Goal: Navigation & Orientation: Find specific page/section

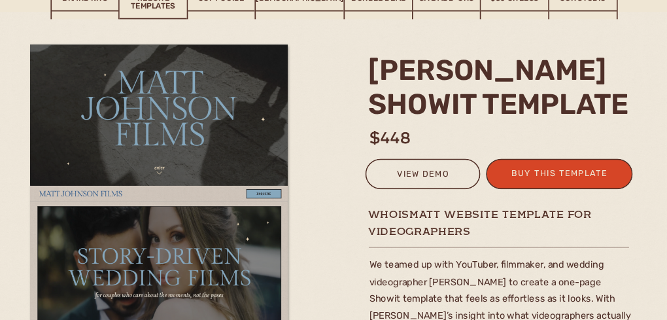
scroll to position [131, 0]
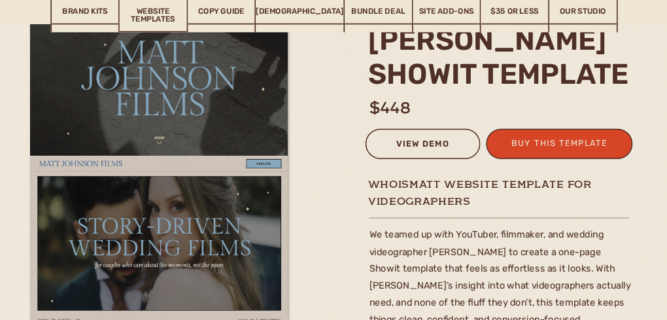
click at [435, 146] on div "view demo" at bounding box center [422, 145] width 101 height 18
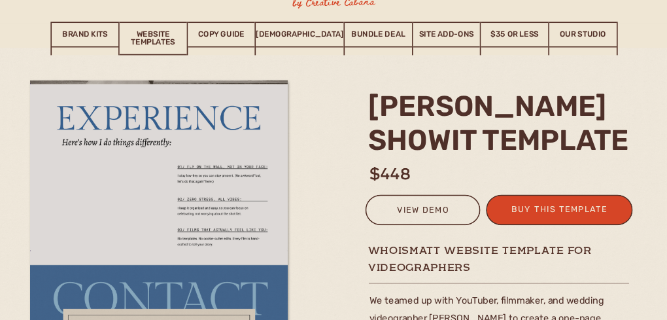
scroll to position [0, 0]
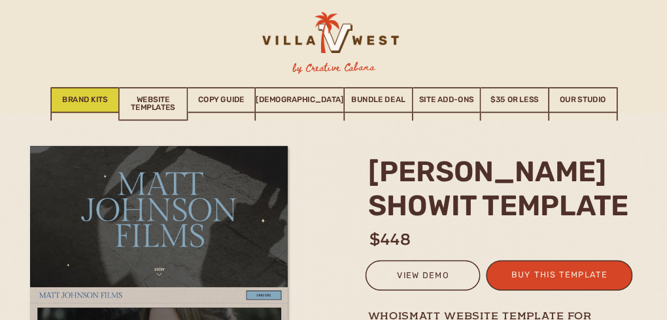
click at [97, 99] on link "Brand Kits" at bounding box center [85, 100] width 67 height 26
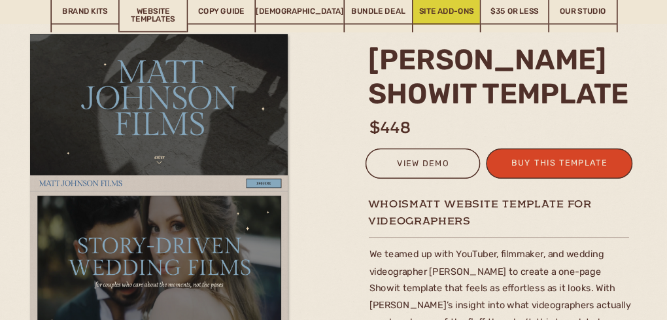
scroll to position [131, 0]
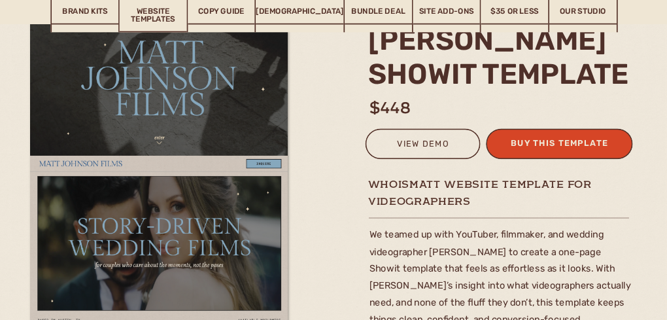
click at [591, 146] on div "buy this template" at bounding box center [559, 145] width 109 height 18
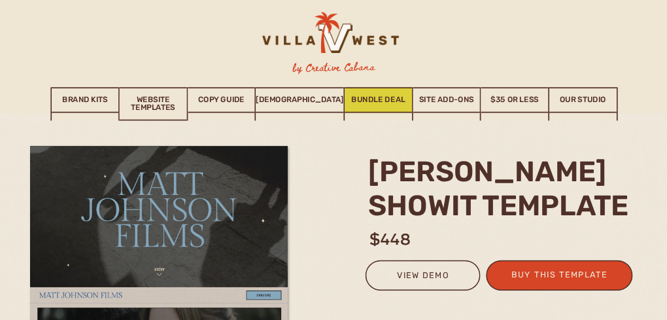
click at [372, 103] on link "Bundle Deal" at bounding box center [378, 100] width 67 height 26
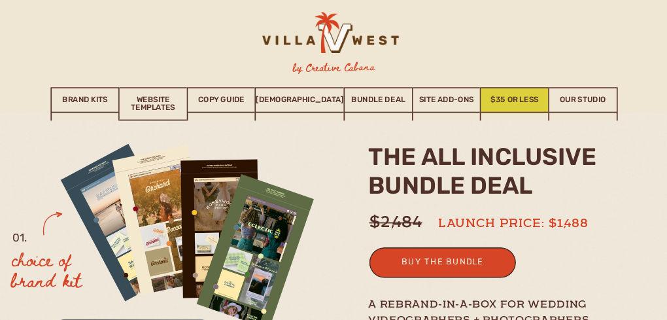
click at [494, 101] on link "$35 or Less" at bounding box center [514, 100] width 67 height 26
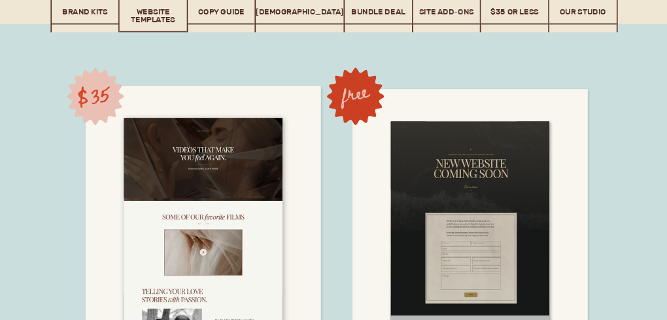
scroll to position [7835, 0]
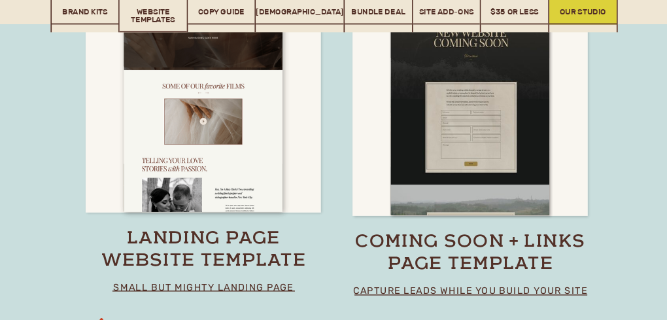
click at [563, 19] on link "Our Studio" at bounding box center [582, 12] width 67 height 26
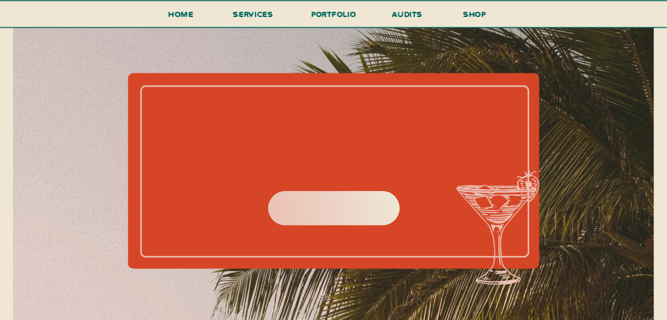
scroll to position [4579, 0]
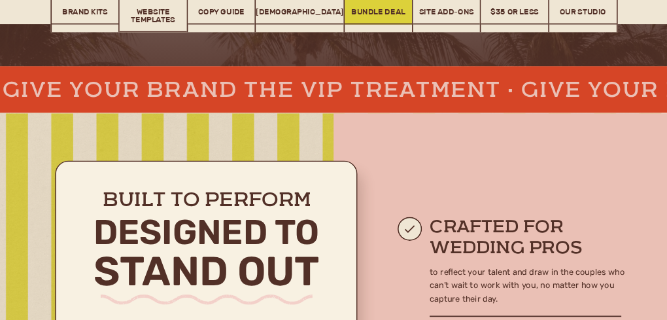
scroll to position [472, 0]
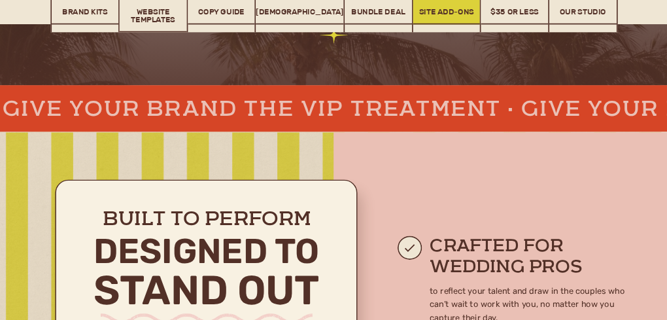
click at [429, 10] on link "Site Add-Ons" at bounding box center [446, 12] width 67 height 26
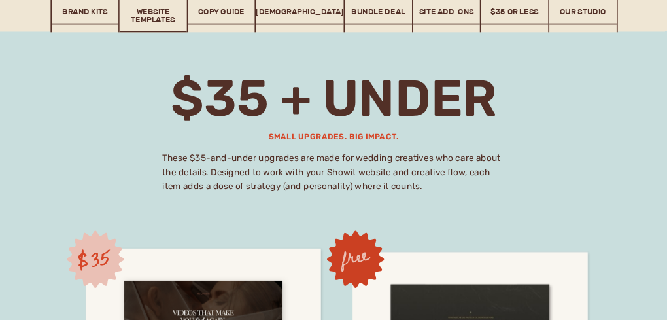
scroll to position [7354, 0]
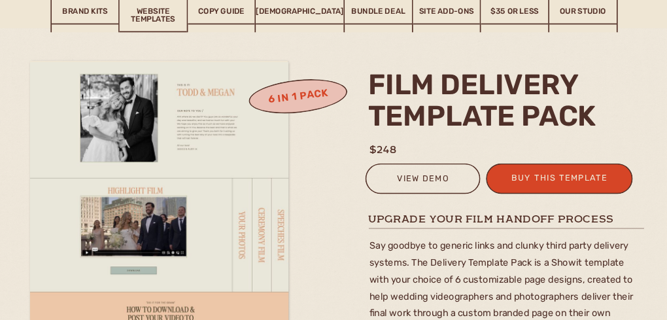
scroll to position [65, 0]
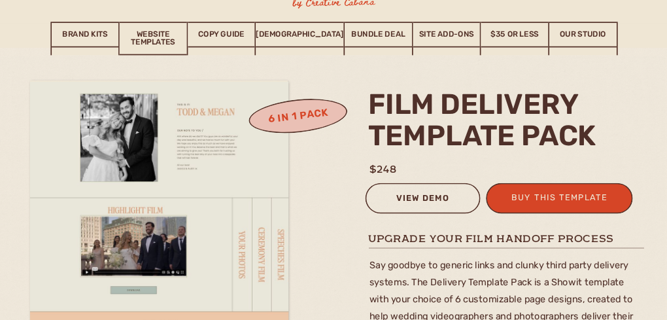
click at [415, 193] on div "view demo" at bounding box center [422, 199] width 101 height 18
